Goal: Find specific page/section: Find specific page/section

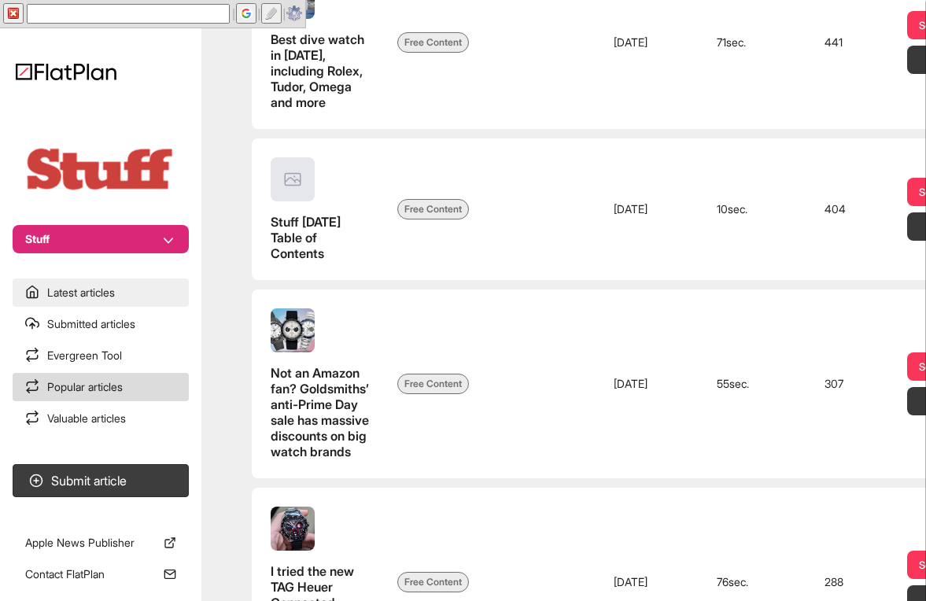
click at [70, 291] on link "Latest articles" at bounding box center [101, 292] width 176 height 28
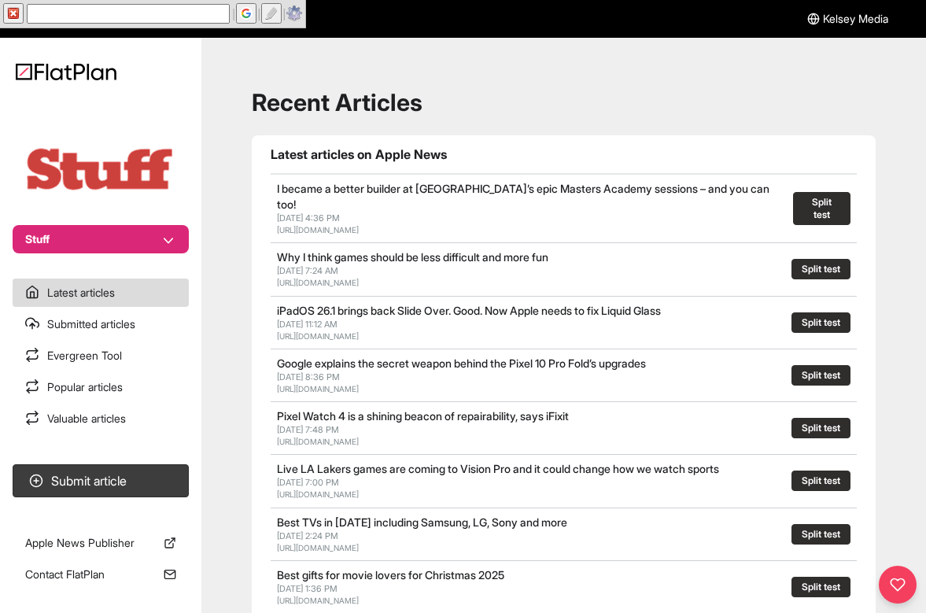
click at [588, 103] on h1 "Recent Articles" at bounding box center [564, 102] width 624 height 28
click at [433, 96] on h1 "Recent Articles" at bounding box center [564, 102] width 624 height 28
